Goal: Transaction & Acquisition: Purchase product/service

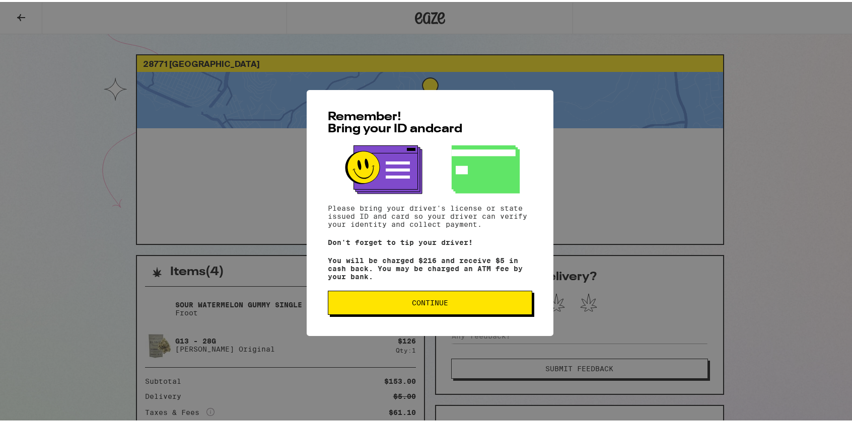
click at [427, 304] on span "Continue" at bounding box center [430, 300] width 36 height 7
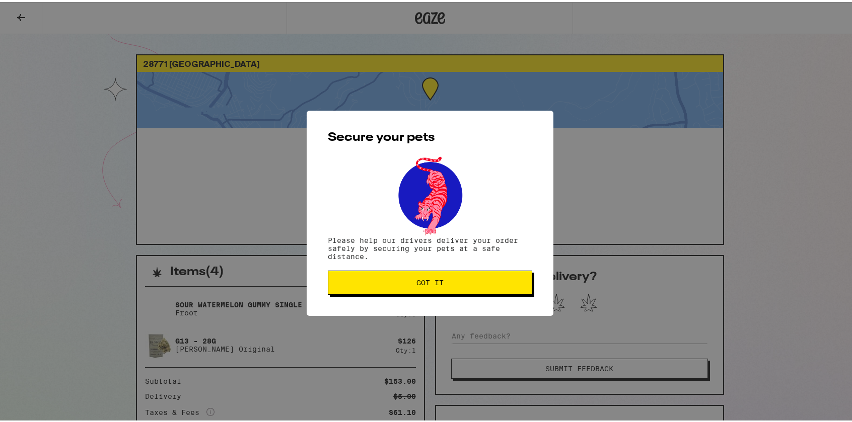
click at [432, 281] on span "Got it" at bounding box center [429, 280] width 27 height 7
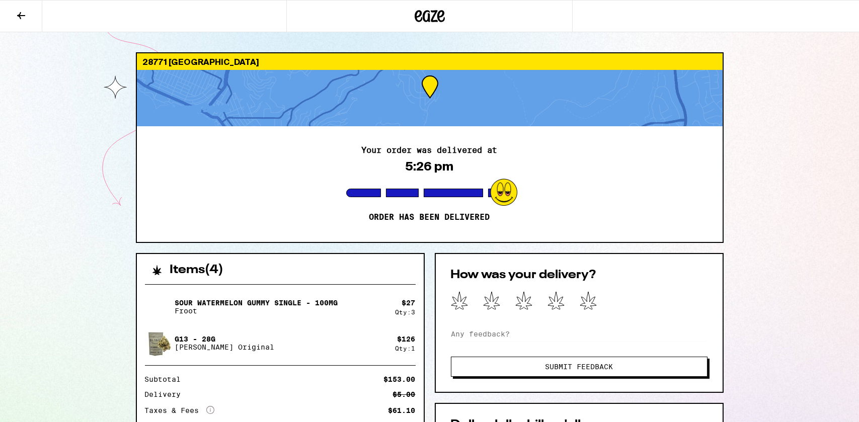
click at [422, 7] on div at bounding box center [429, 16] width 286 height 32
click at [421, 16] on icon at bounding box center [430, 16] width 30 height 18
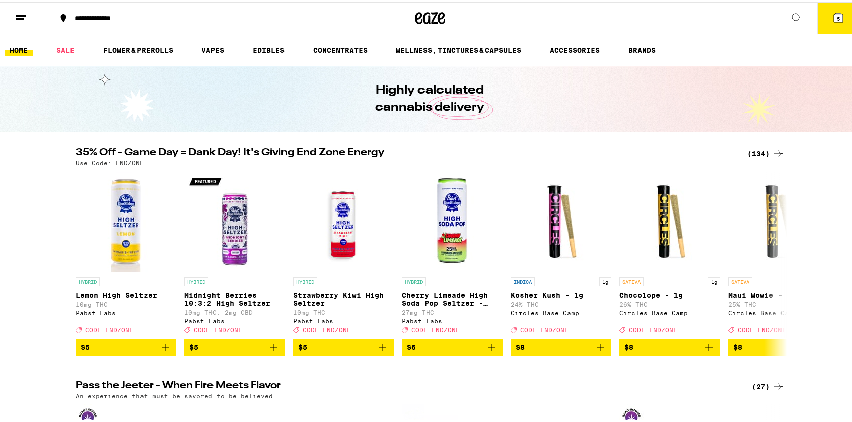
click at [835, 19] on icon at bounding box center [838, 16] width 12 height 12
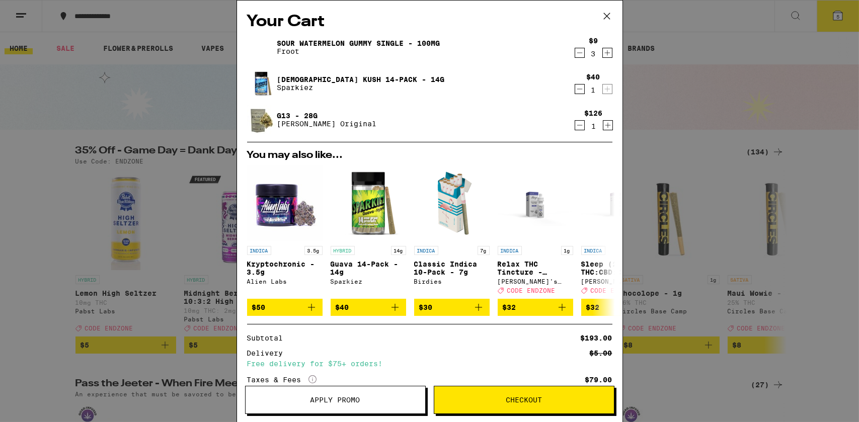
click at [754, 89] on div "Your Cart Sour Watermelon Gummy Single - 100mg Froot $9 3 Hindu Kush 14-Pack - …" at bounding box center [429, 211] width 859 height 422
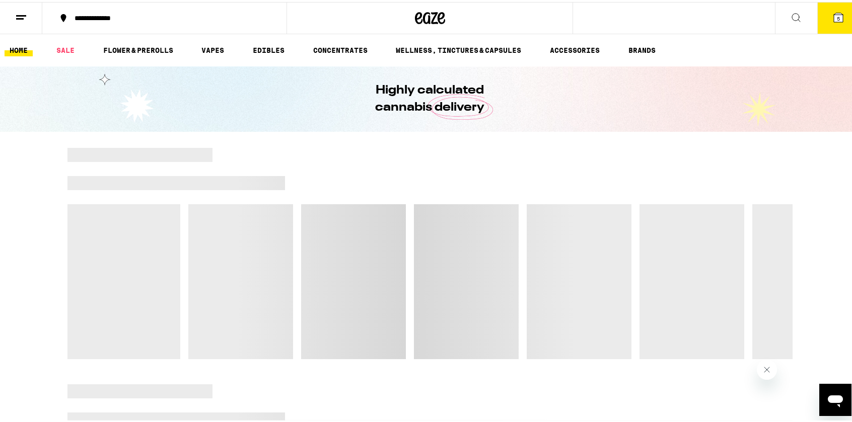
click at [832, 22] on button "5" at bounding box center [838, 16] width 42 height 31
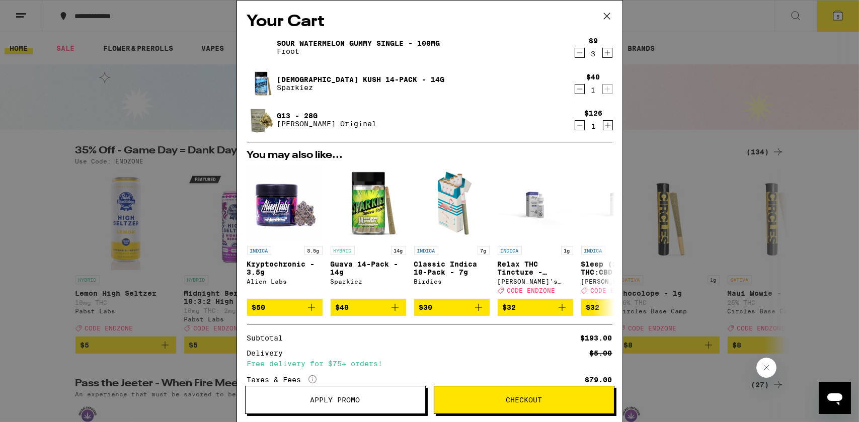
click at [575, 124] on icon "Decrement" at bounding box center [579, 125] width 9 height 12
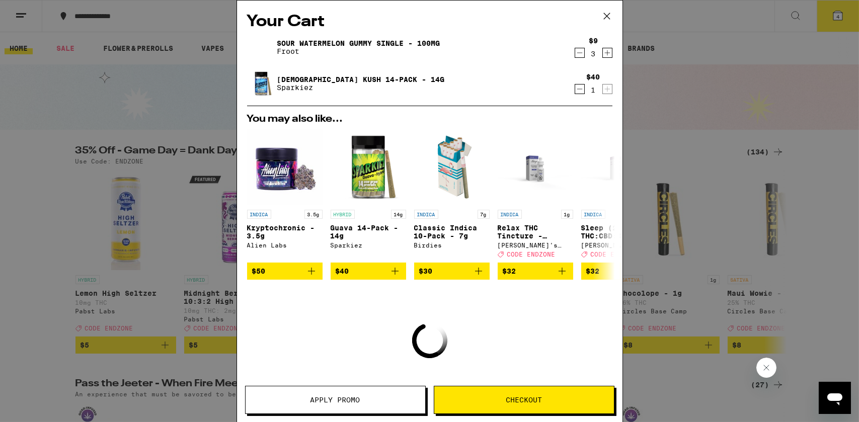
click at [575, 87] on icon "Decrement" at bounding box center [579, 89] width 9 height 12
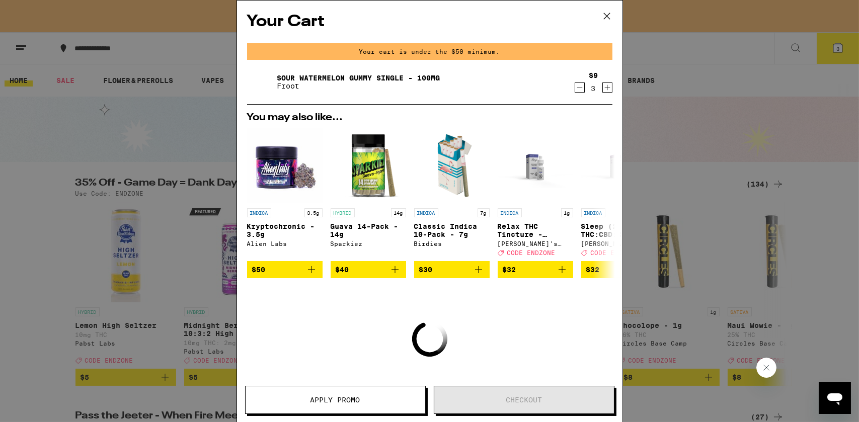
click at [575, 90] on icon "Decrement" at bounding box center [579, 88] width 9 height 12
click at [770, 366] on button "Close message from company" at bounding box center [766, 367] width 20 height 20
click at [668, 19] on div "Your Cart Your cart is under the $50 minimum. Sour Watermelon Gummy Single - 10…" at bounding box center [429, 211] width 859 height 422
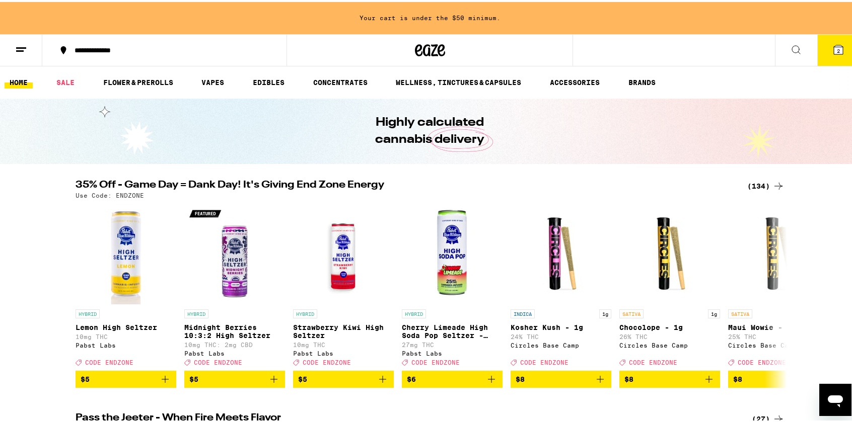
click at [834, 47] on icon at bounding box center [837, 47] width 9 height 9
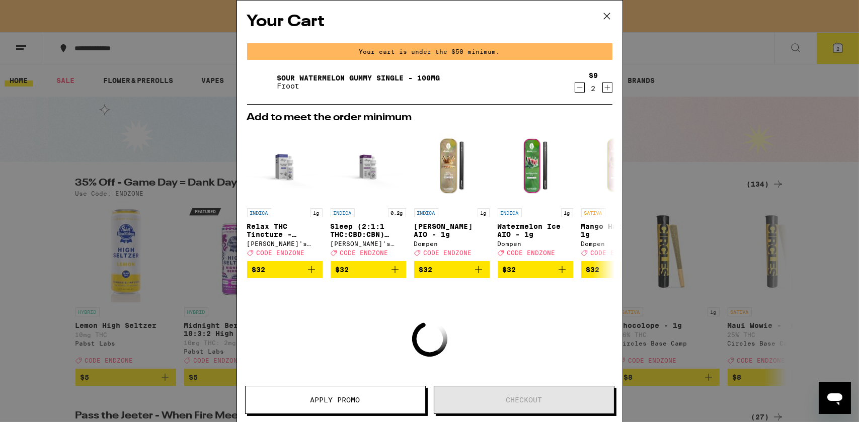
click at [575, 87] on icon "Decrement" at bounding box center [579, 88] width 9 height 12
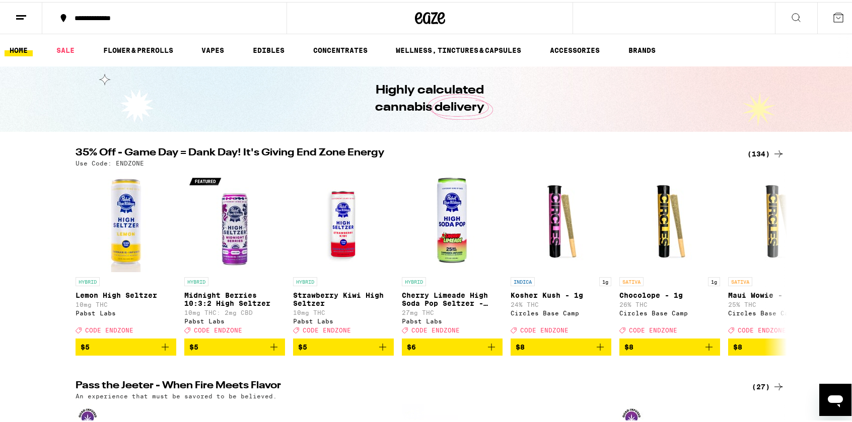
click at [403, 11] on div at bounding box center [429, 16] width 286 height 32
click at [427, 13] on icon at bounding box center [430, 16] width 30 height 18
click at [782, 264] on button at bounding box center [778, 262] width 28 height 28
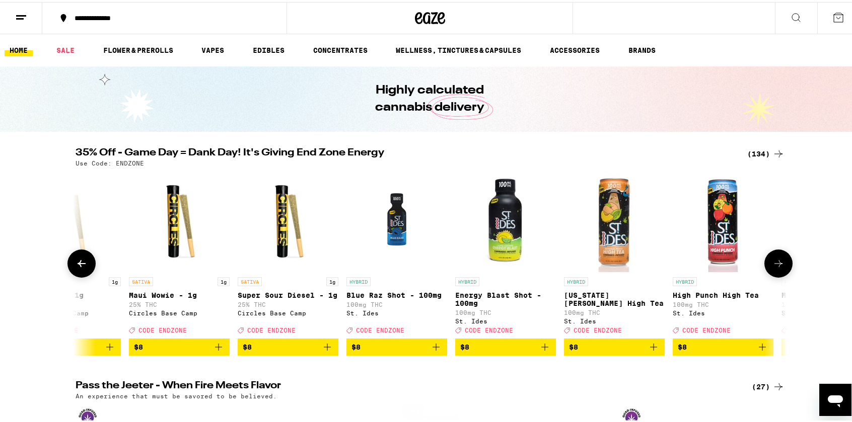
click at [782, 264] on button at bounding box center [778, 262] width 28 height 28
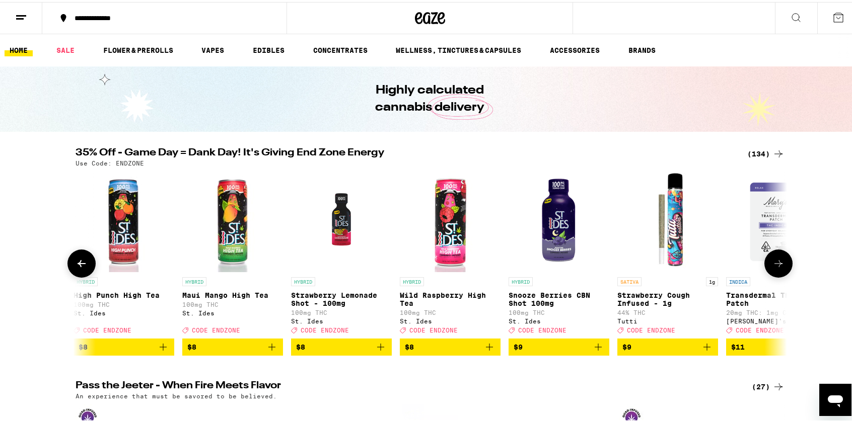
click at [782, 264] on button at bounding box center [778, 262] width 28 height 28
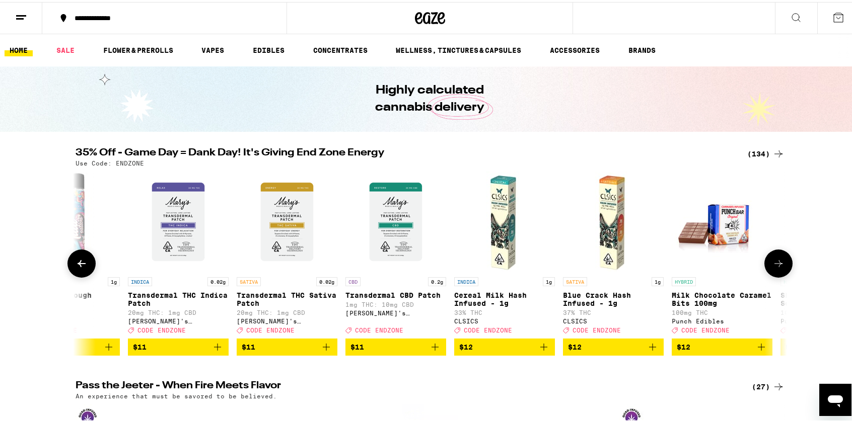
scroll to position [0, 1797]
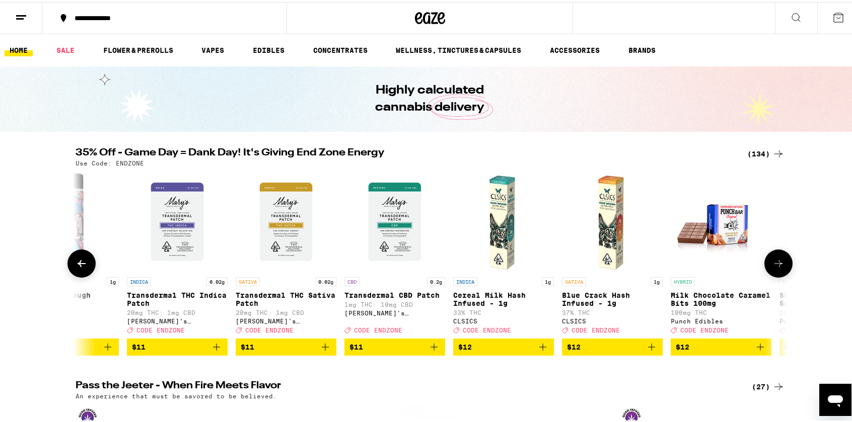
click at [782, 264] on button at bounding box center [778, 262] width 28 height 28
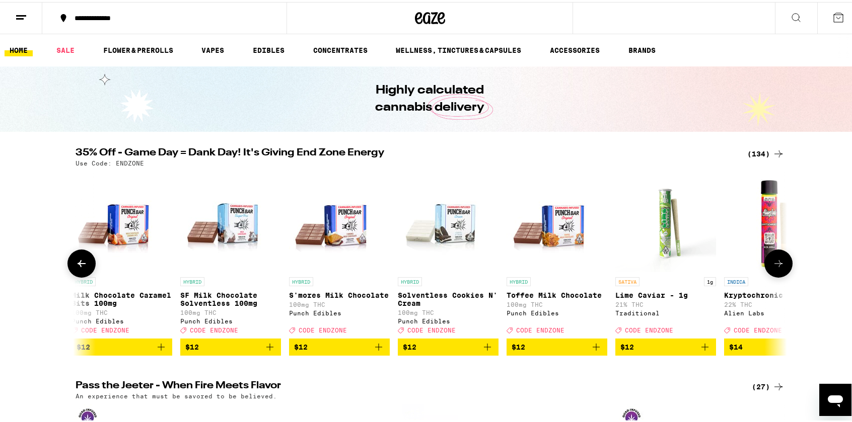
click at [782, 264] on button at bounding box center [778, 262] width 28 height 28
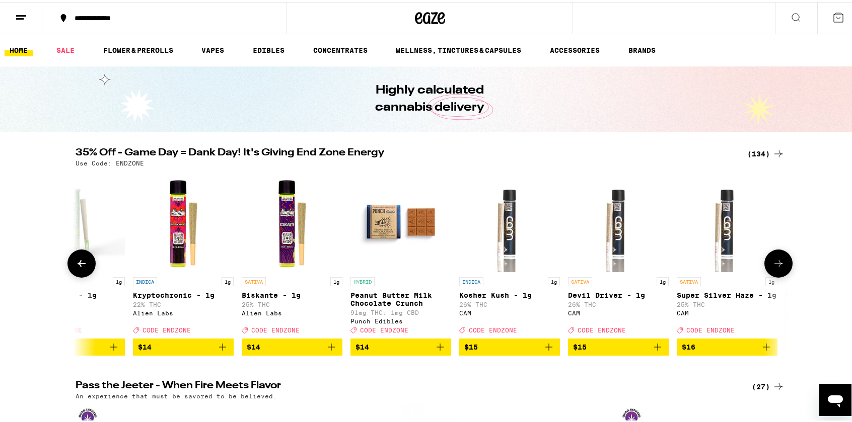
click at [782, 264] on button at bounding box center [778, 262] width 28 height 28
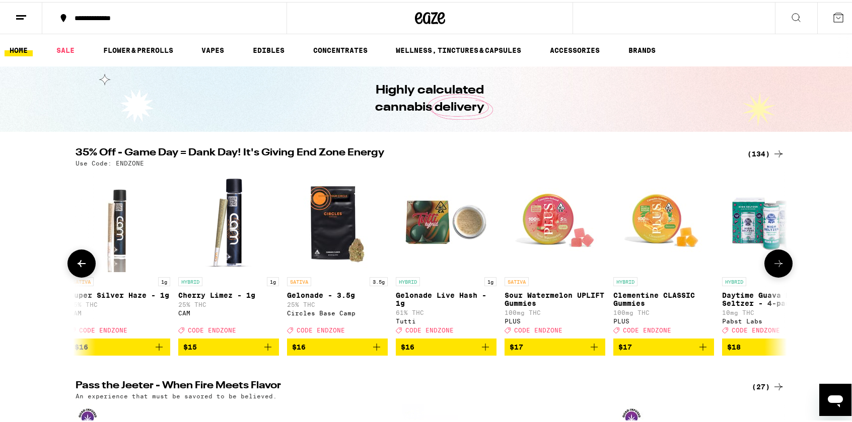
click at [782, 264] on button at bounding box center [778, 262] width 28 height 28
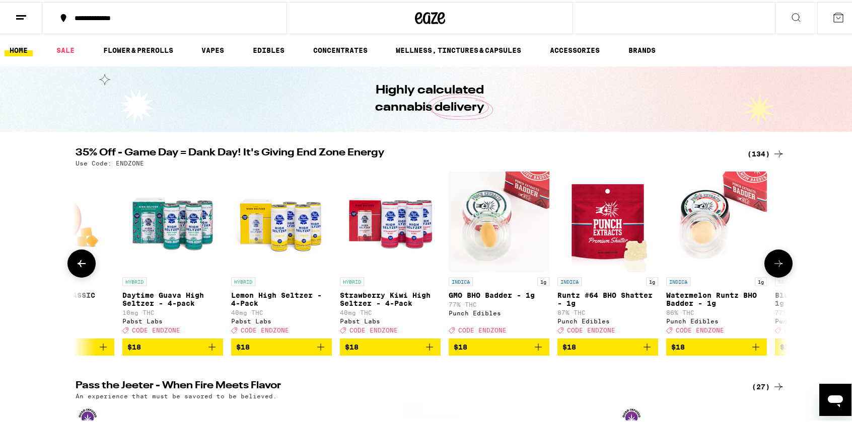
click at [782, 264] on button at bounding box center [778, 262] width 28 height 28
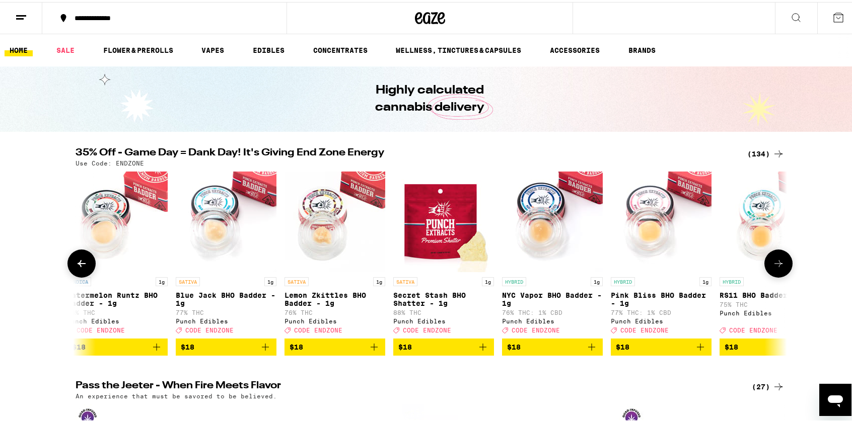
click at [782, 264] on button at bounding box center [778, 262] width 28 height 28
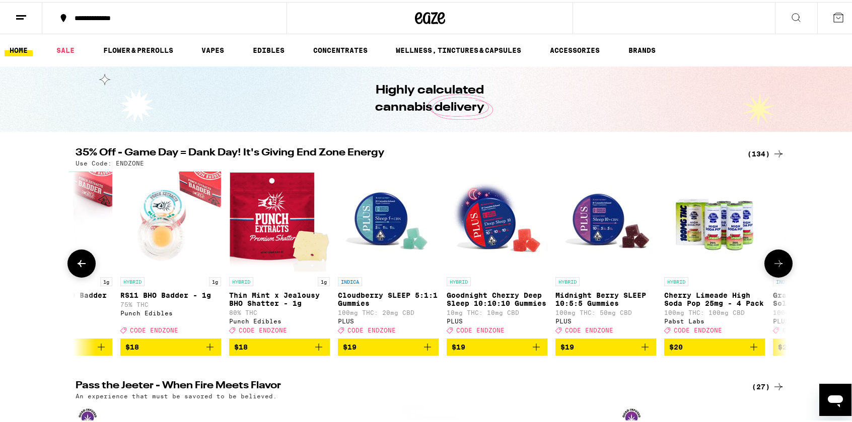
click at [782, 264] on button at bounding box center [778, 262] width 28 height 28
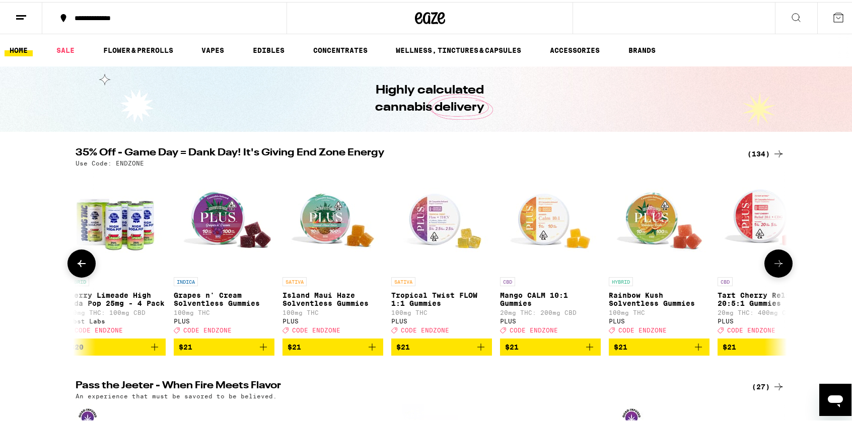
click at [782, 264] on button at bounding box center [778, 262] width 28 height 28
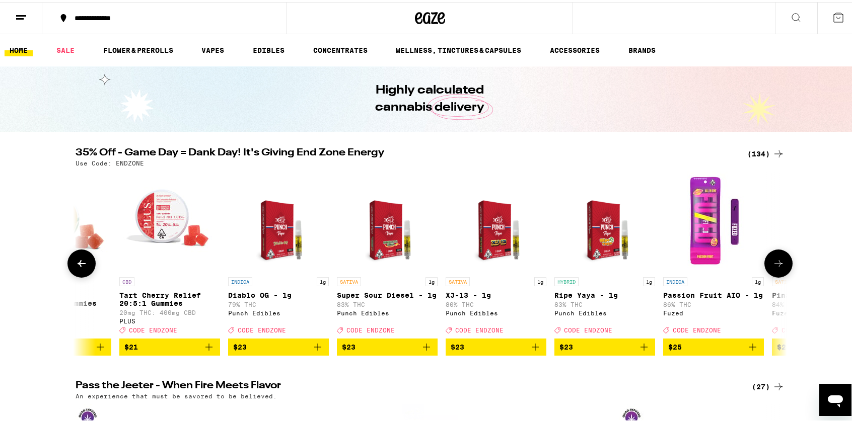
click at [782, 264] on button at bounding box center [778, 262] width 28 height 28
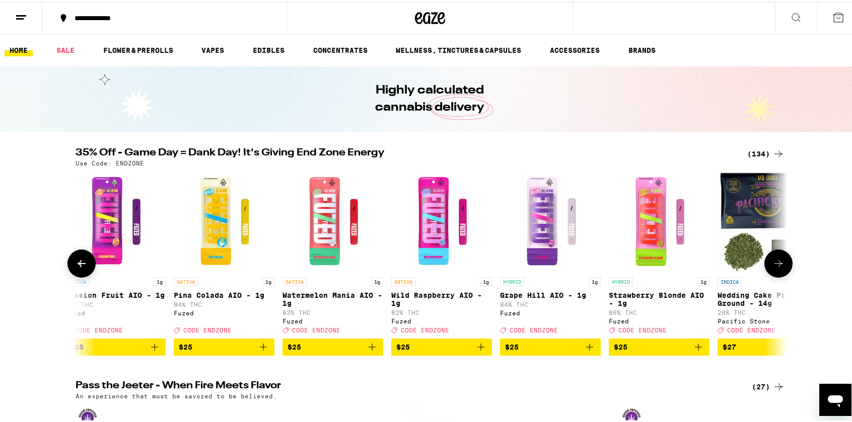
click at [782, 264] on button at bounding box center [778, 262] width 28 height 28
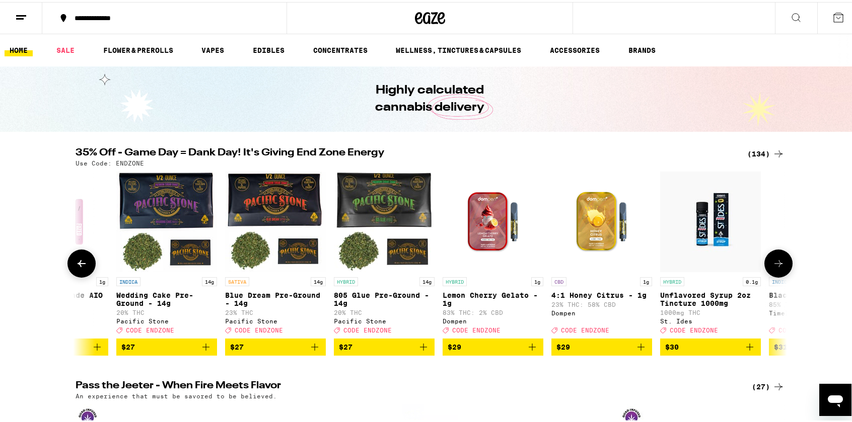
scroll to position [0, 7787]
click at [782, 264] on button at bounding box center [778, 262] width 28 height 28
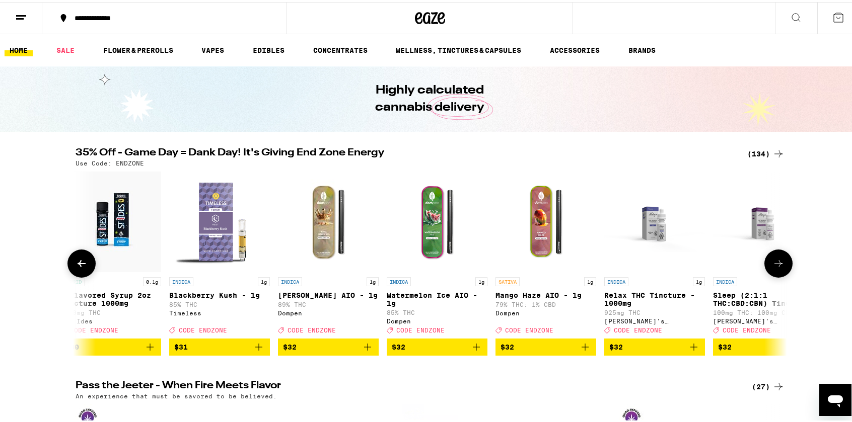
click at [782, 264] on button at bounding box center [778, 262] width 28 height 28
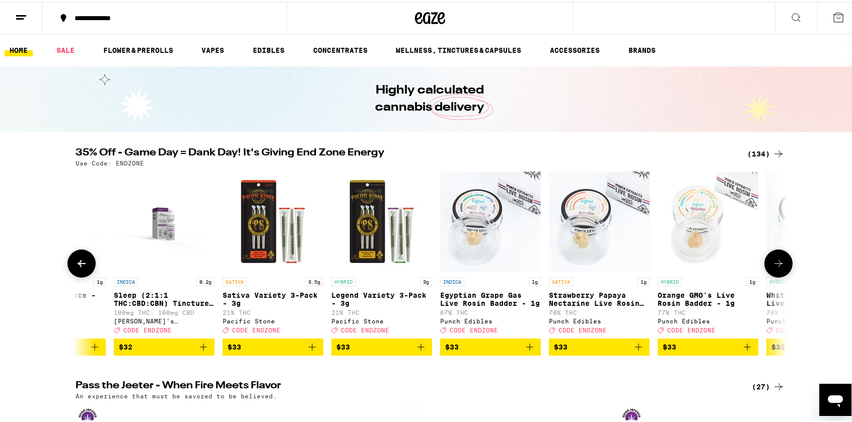
click at [782, 264] on button at bounding box center [778, 262] width 28 height 28
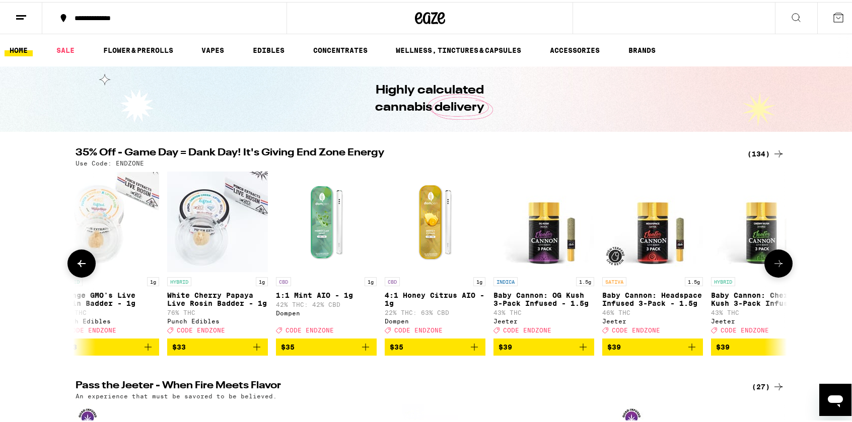
click at [782, 264] on button at bounding box center [778, 262] width 28 height 28
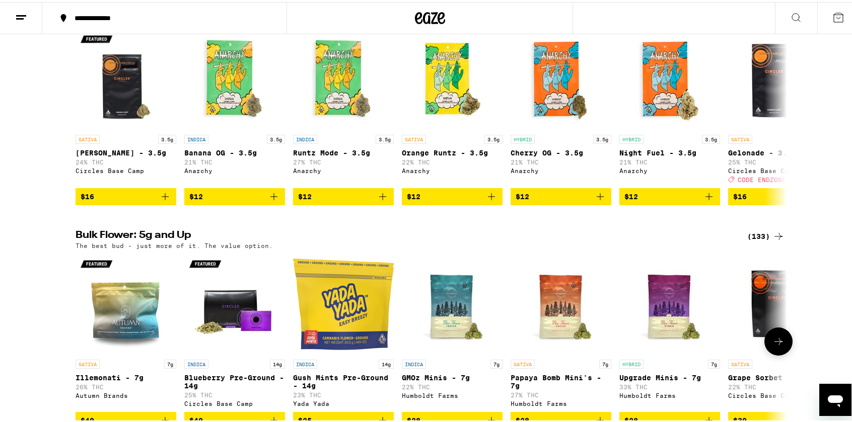
scroll to position [1208, 0]
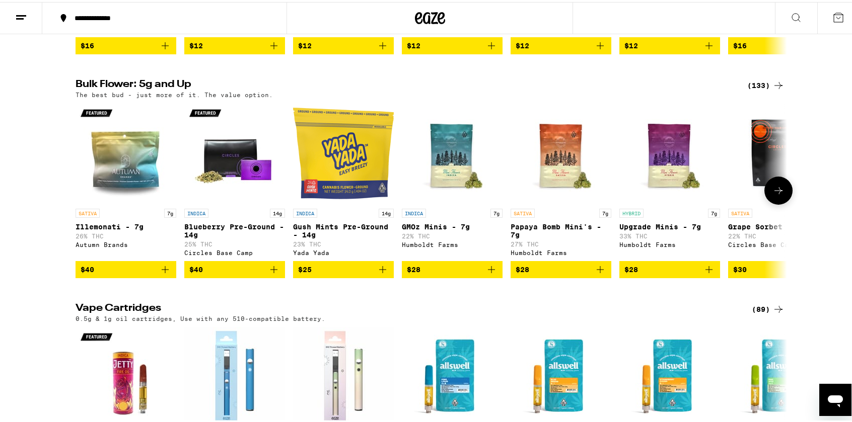
click at [778, 203] on button at bounding box center [778, 189] width 28 height 28
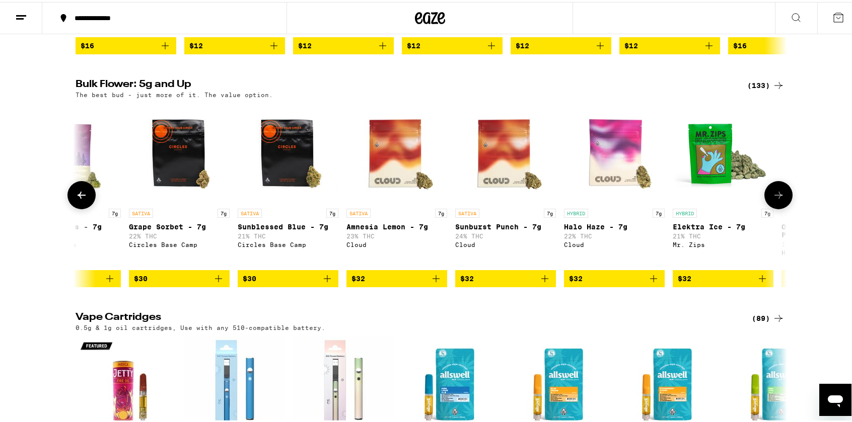
click at [778, 207] on button at bounding box center [778, 193] width 28 height 28
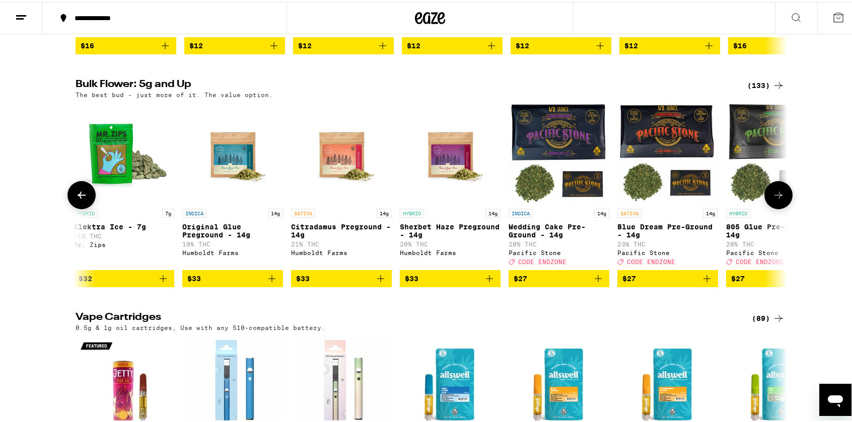
click at [778, 207] on button at bounding box center [778, 193] width 28 height 28
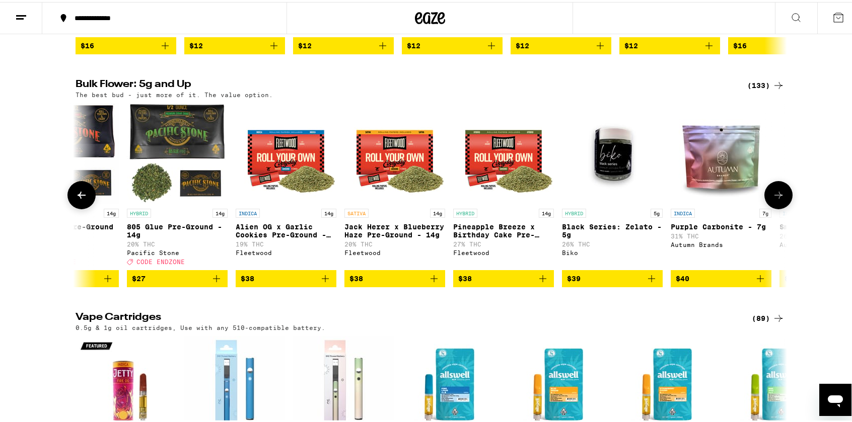
click at [778, 199] on icon at bounding box center [778, 193] width 12 height 12
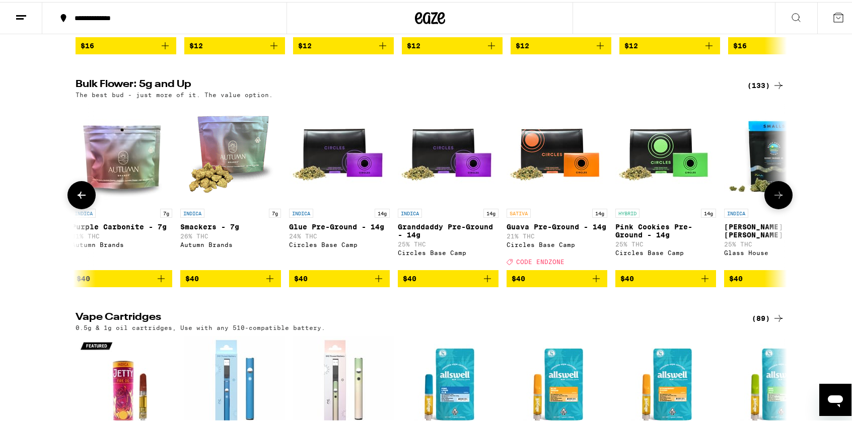
click at [778, 199] on icon at bounding box center [778, 193] width 12 height 12
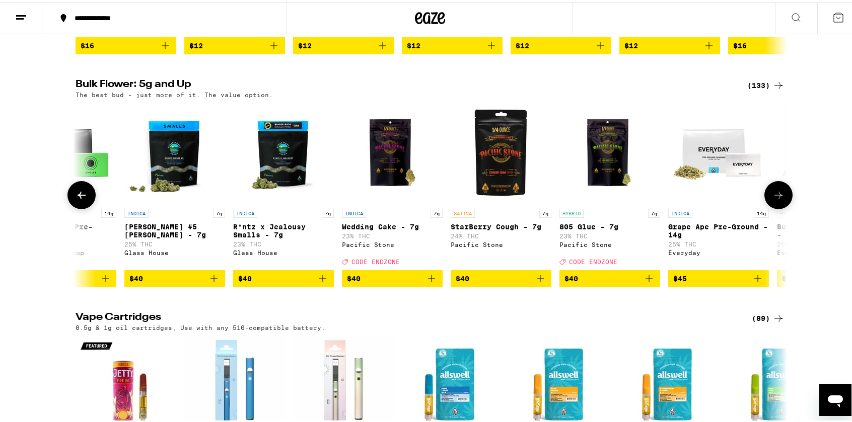
click at [778, 199] on icon at bounding box center [778, 193] width 12 height 12
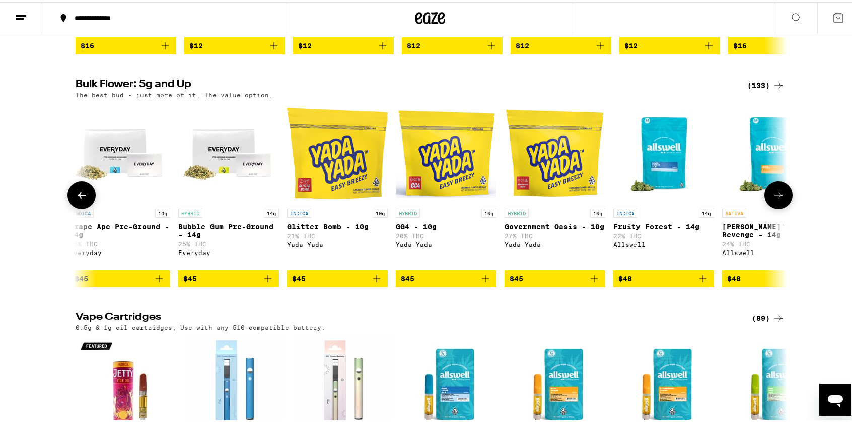
scroll to position [0, 3594]
click at [778, 199] on icon at bounding box center [778, 193] width 12 height 12
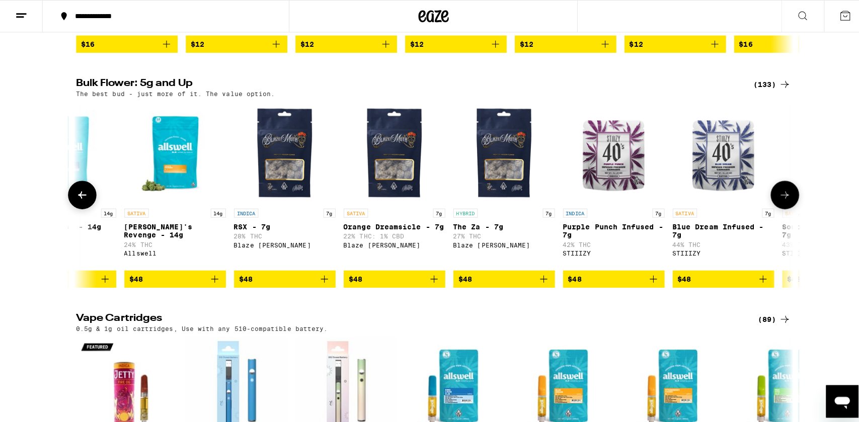
scroll to position [0, 4193]
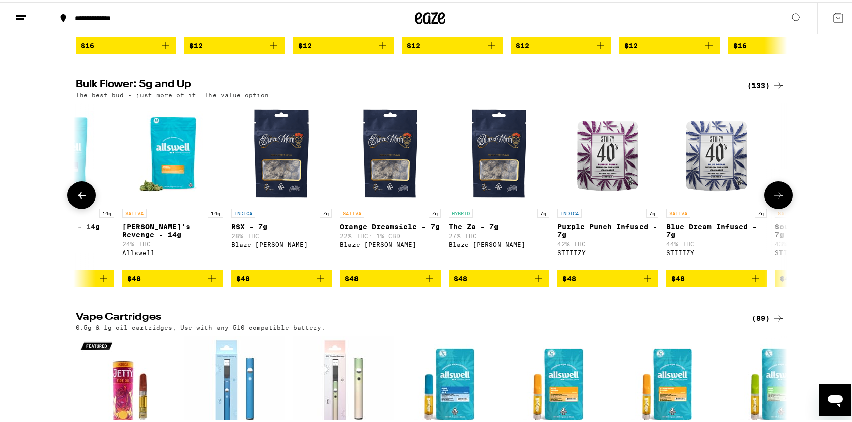
click at [266, 200] on img "Open page for RSX - 7g from Blaze Mota" at bounding box center [281, 151] width 101 height 101
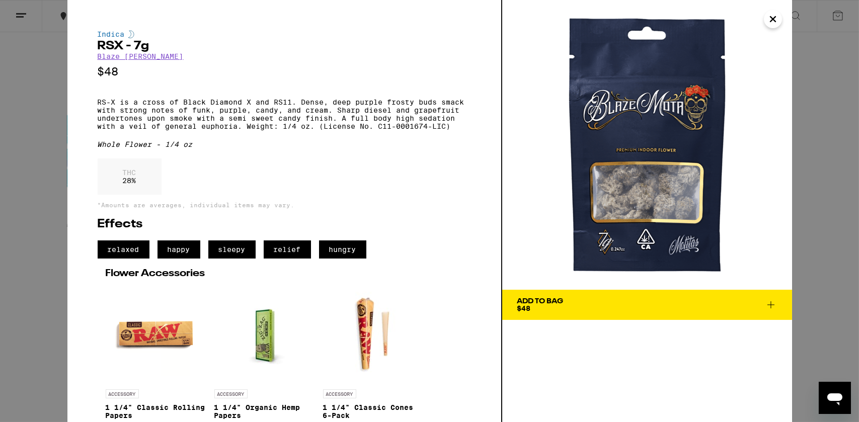
click at [665, 180] on img at bounding box center [647, 145] width 290 height 290
click at [770, 21] on icon "Close" at bounding box center [773, 19] width 12 height 15
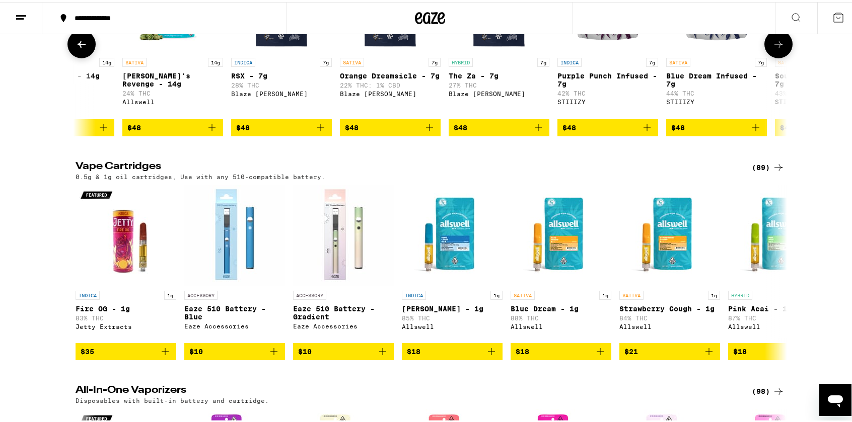
scroll to position [1208, 0]
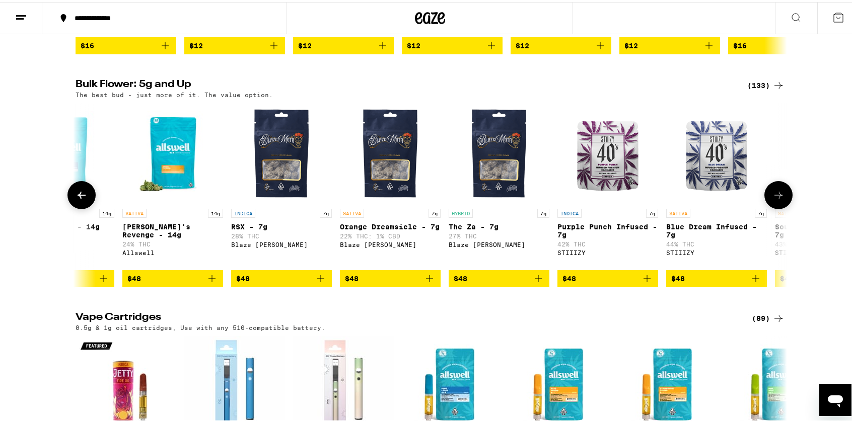
click at [775, 197] on icon at bounding box center [778, 193] width 8 height 7
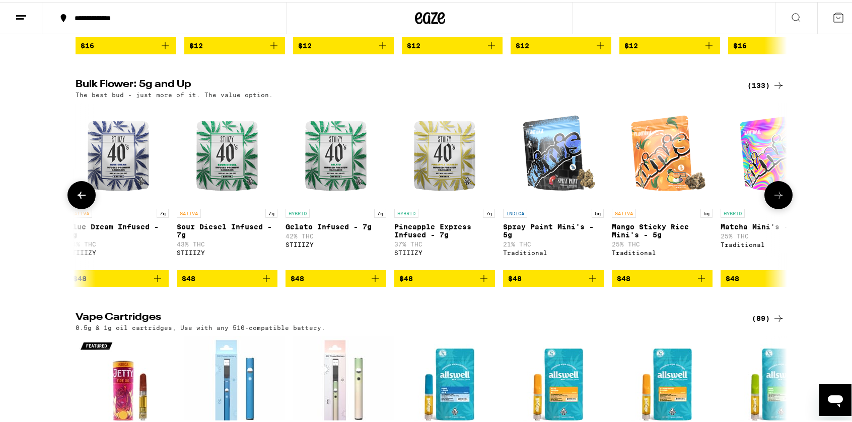
click at [775, 197] on icon at bounding box center [778, 193] width 8 height 7
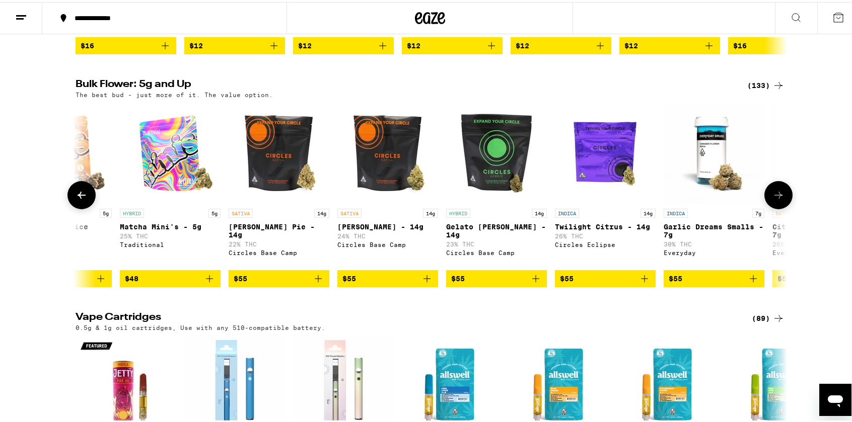
click at [775, 197] on icon at bounding box center [778, 193] width 8 height 7
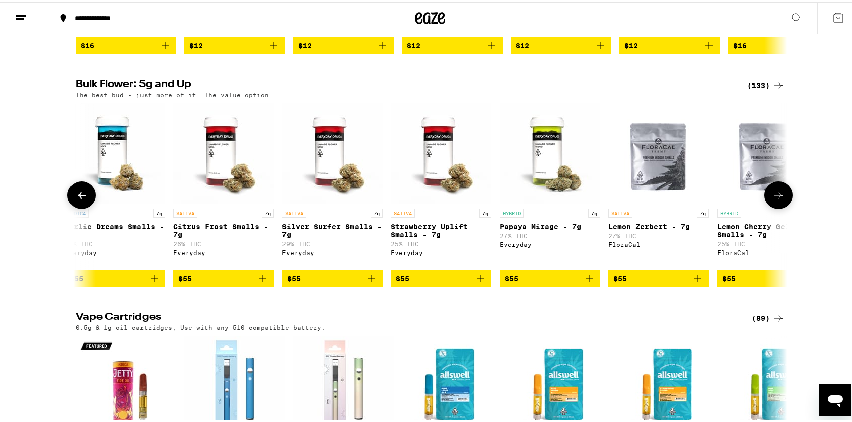
click at [775, 197] on icon at bounding box center [778, 193] width 8 height 7
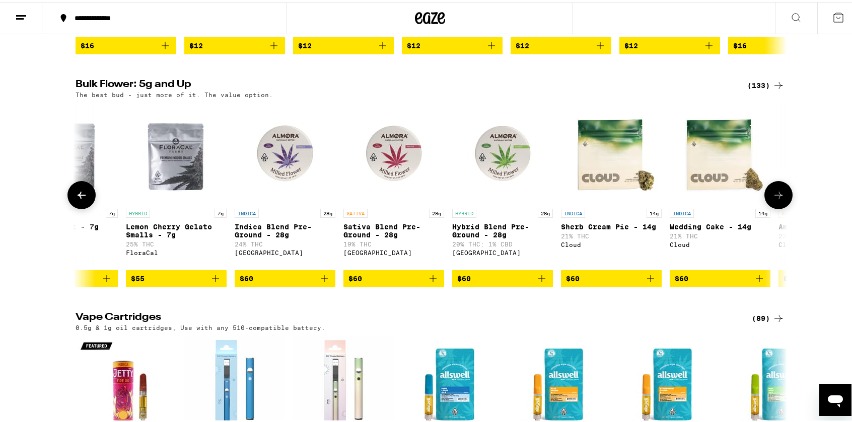
scroll to position [0, 6589]
